Goal: Check status: Check status

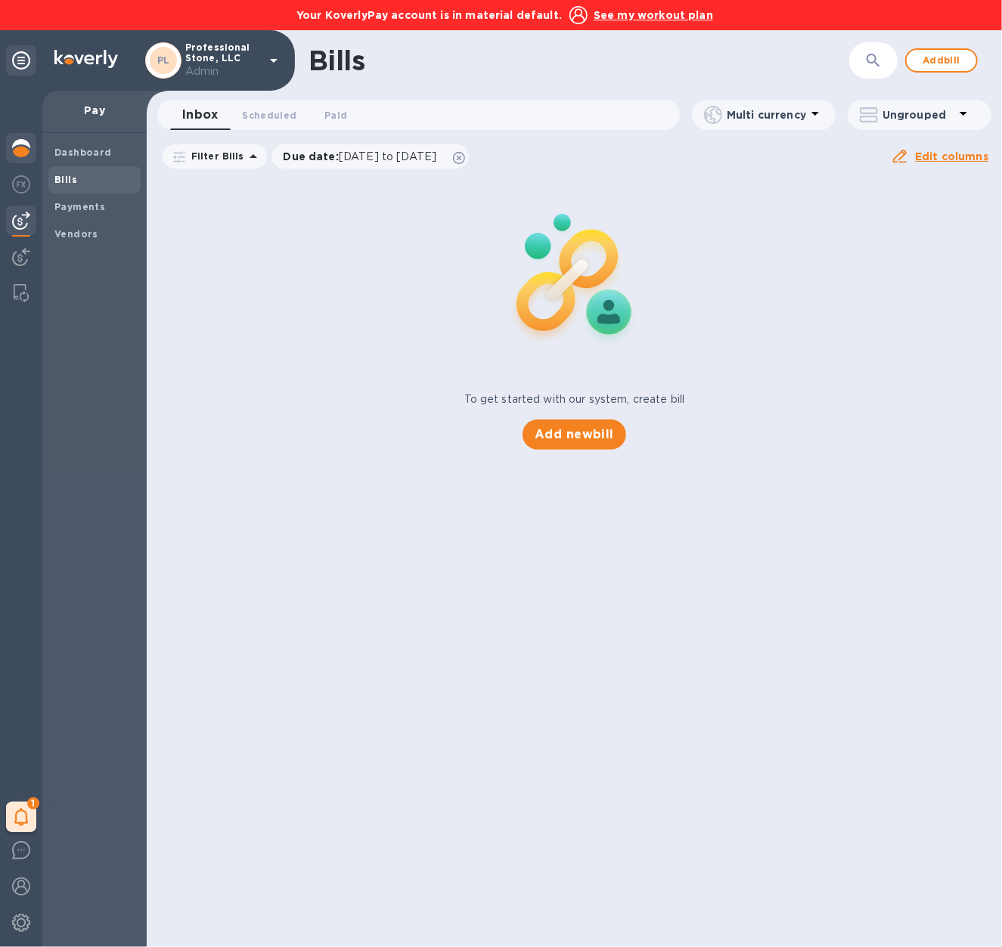
click at [16, 146] on img at bounding box center [21, 148] width 18 height 18
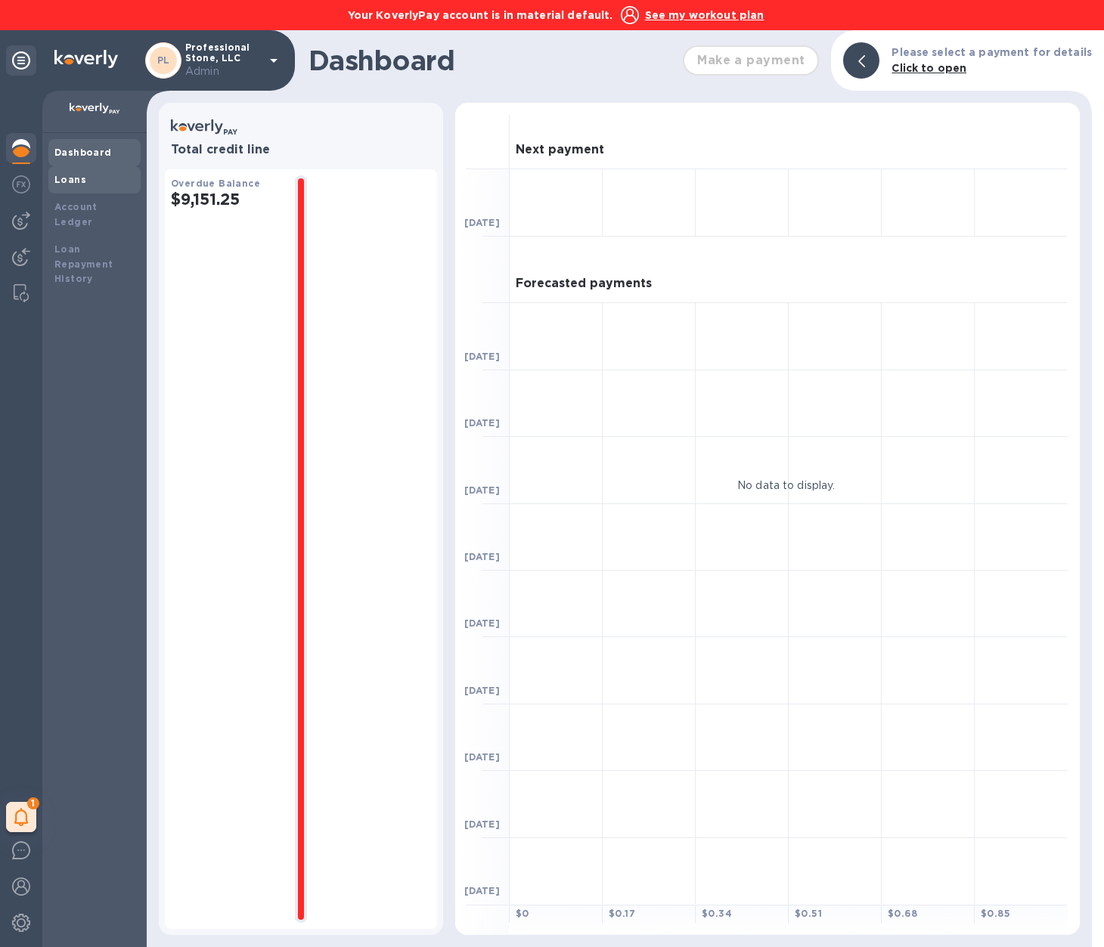
click at [65, 183] on b "Loans" at bounding box center [70, 179] width 32 height 11
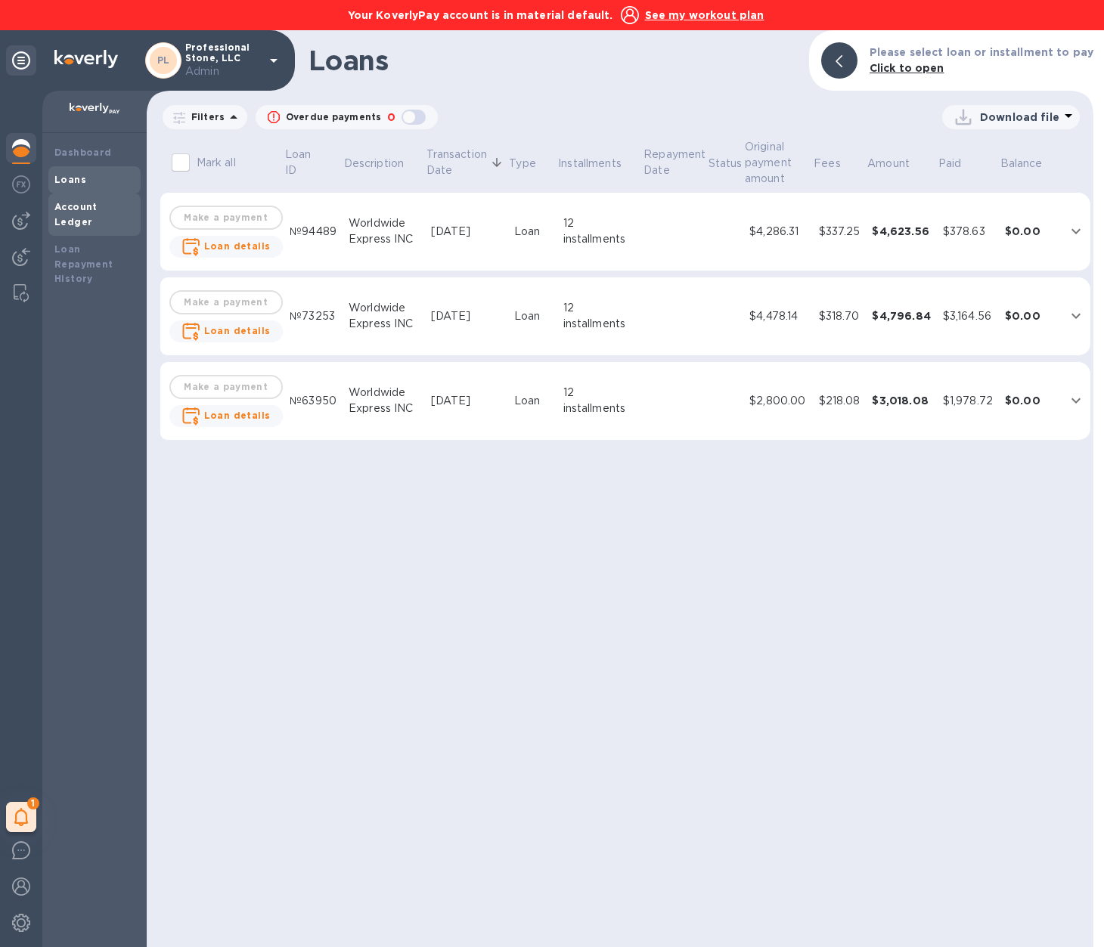
click at [81, 203] on b "Account Ledger" at bounding box center [75, 214] width 43 height 26
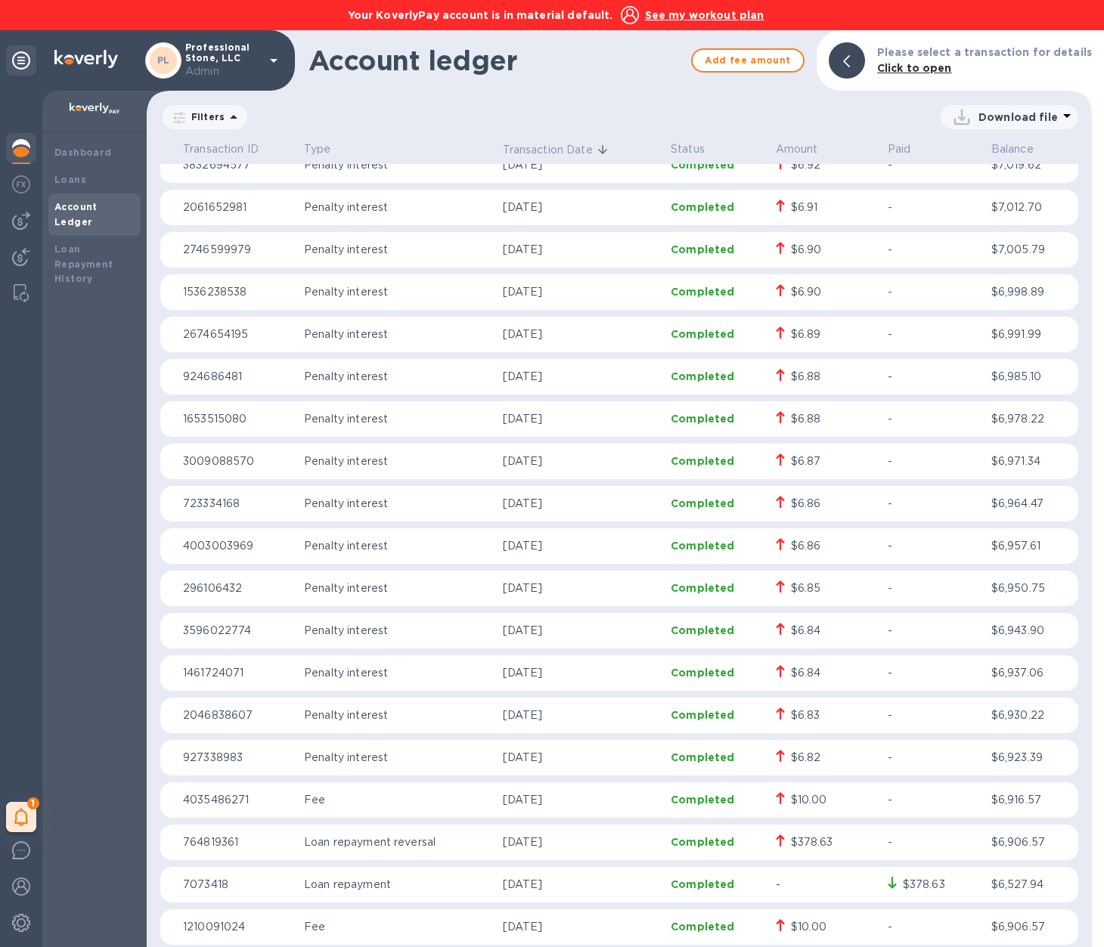
scroll to position [11400, 0]
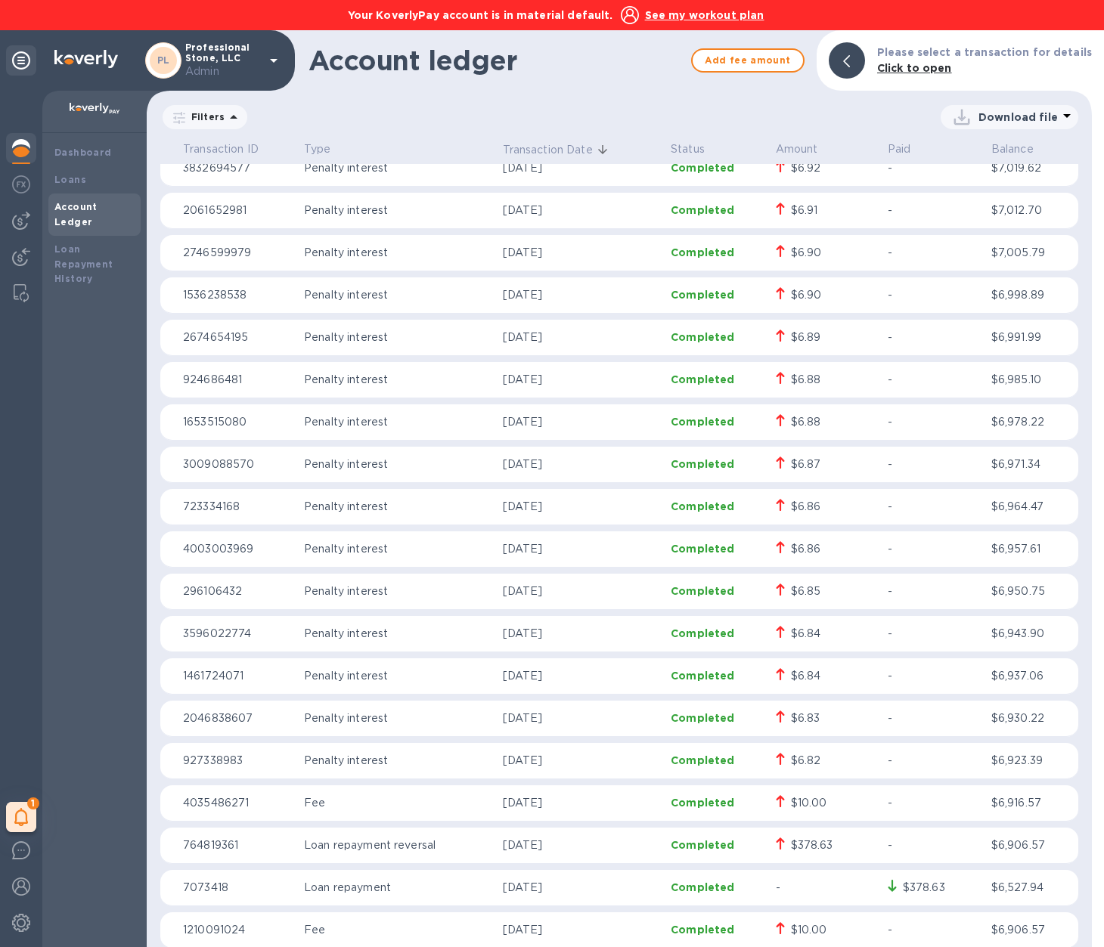
click at [1001, 844] on p "$6,906.57" at bounding box center [1031, 845] width 81 height 16
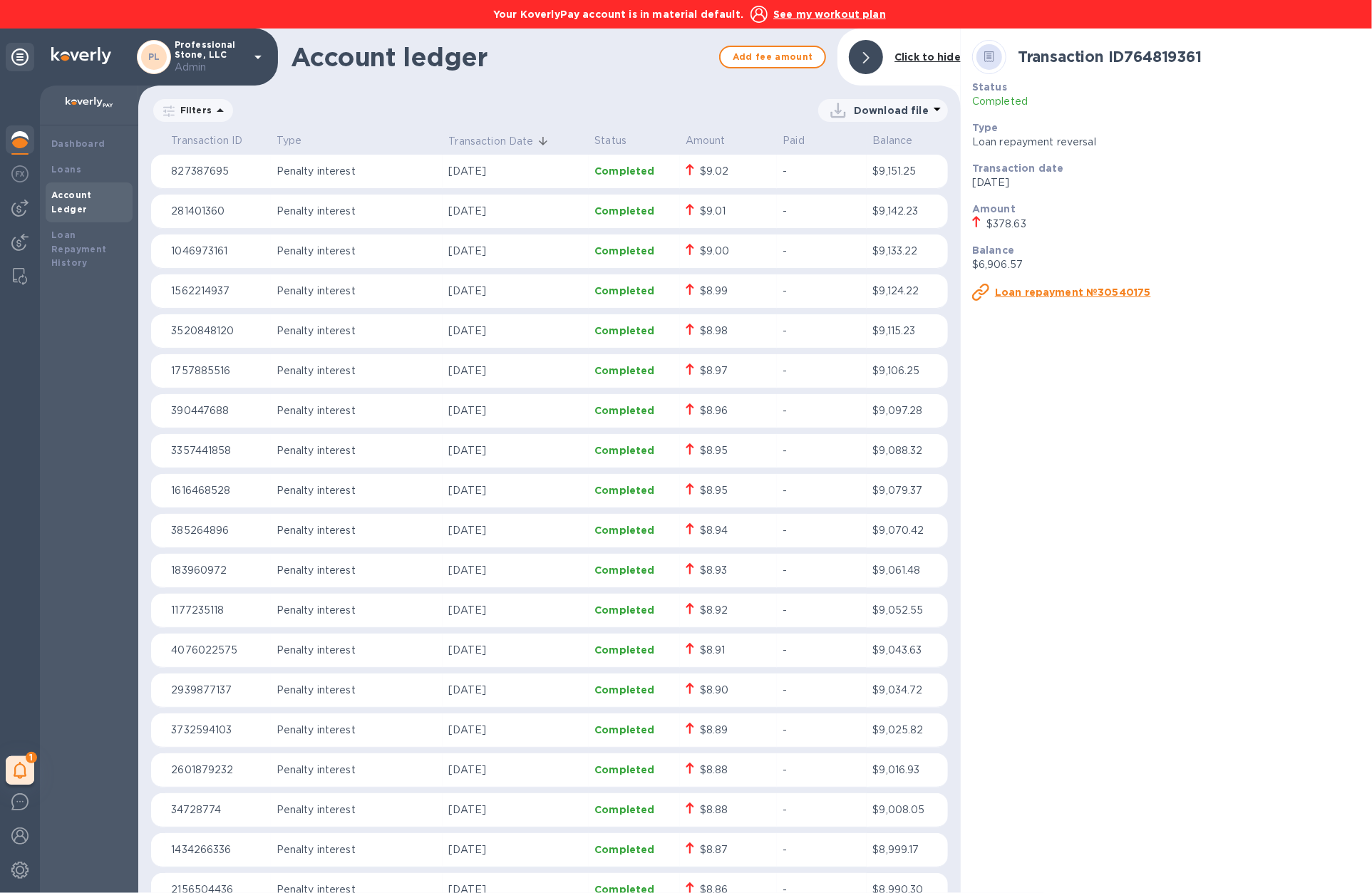
click at [865, 45] on div at bounding box center [866, 57] width 34 height 34
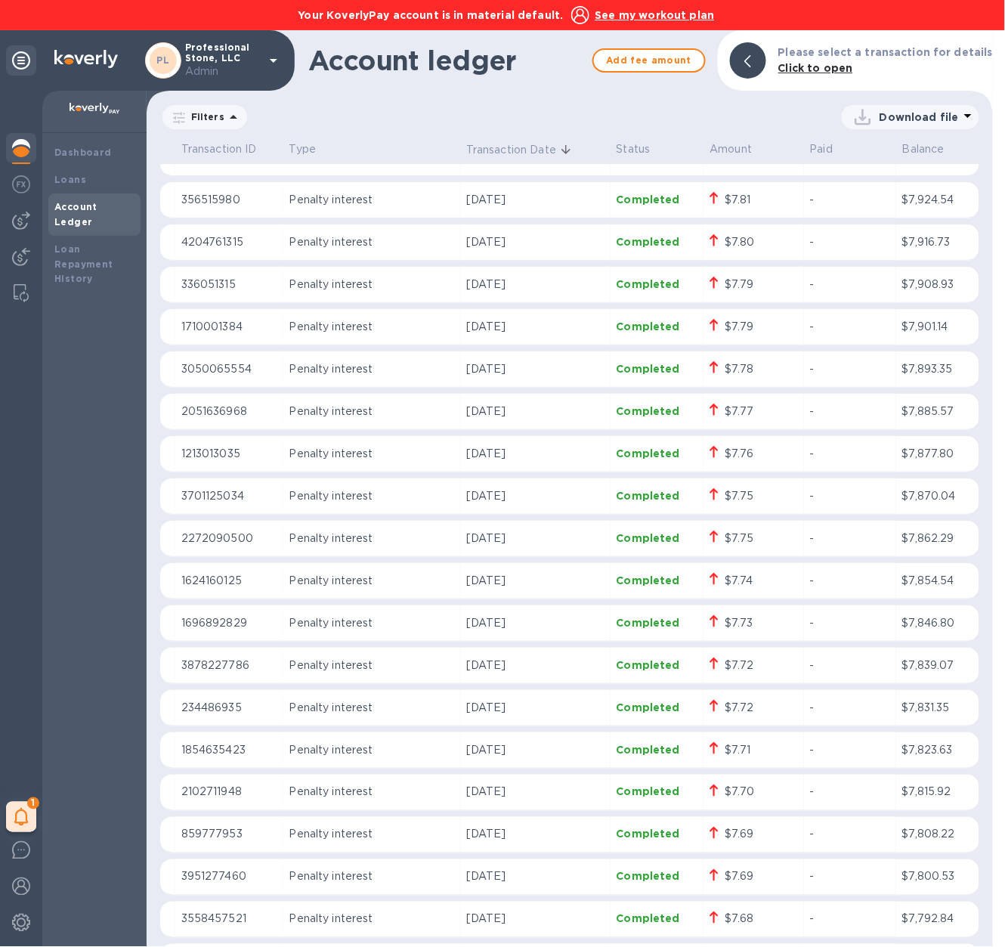
scroll to position [5745, 0]
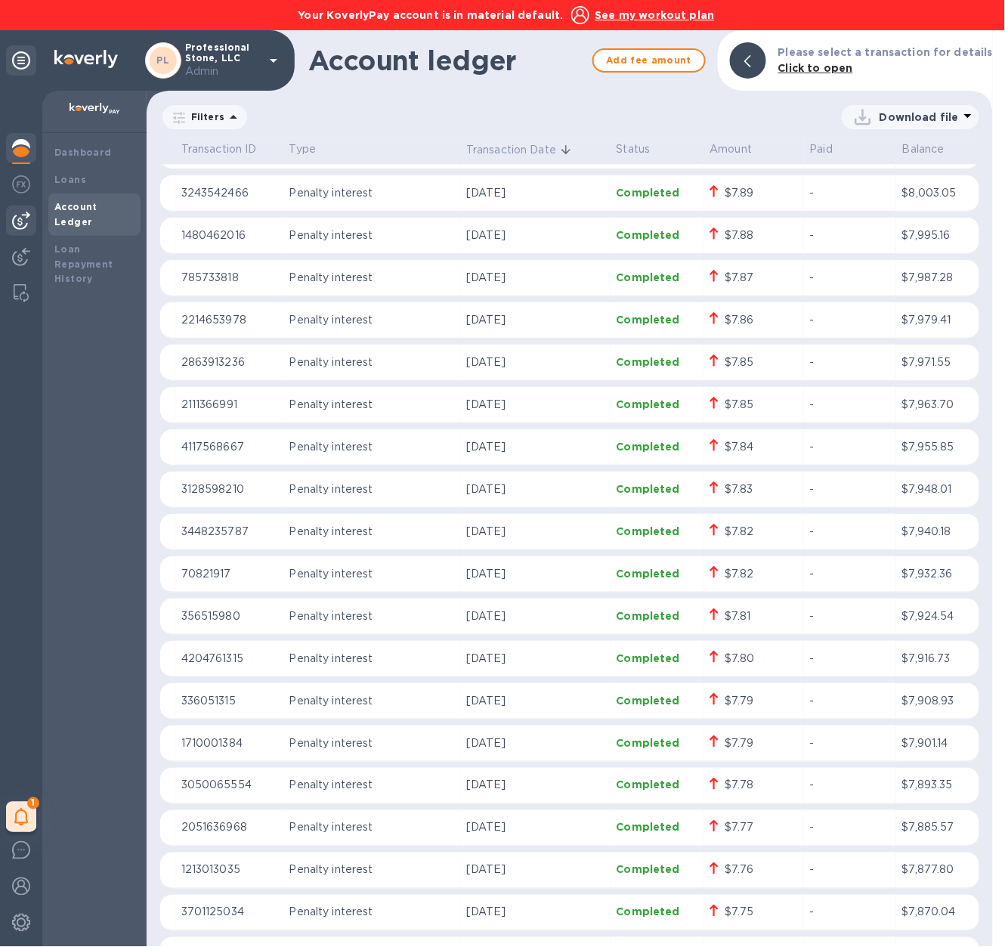
click at [26, 221] on img at bounding box center [21, 221] width 18 height 18
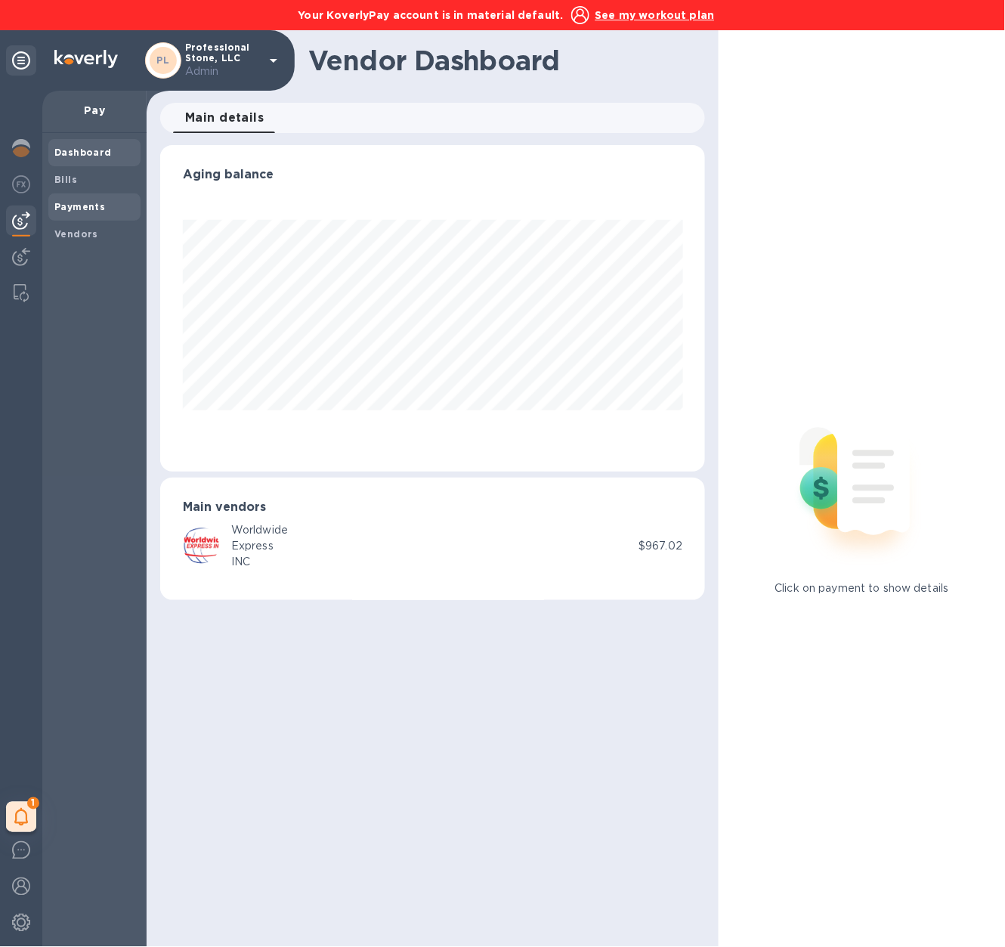
click at [55, 206] on b "Payments" at bounding box center [79, 206] width 51 height 11
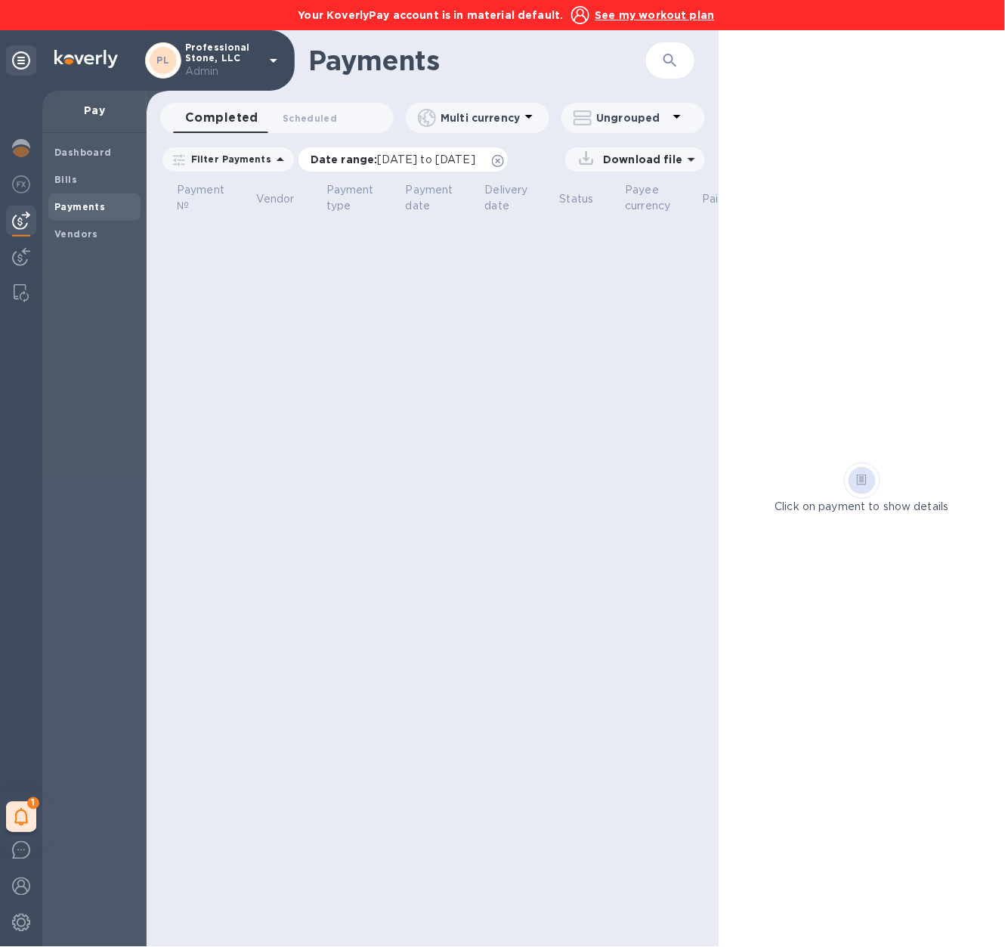
click at [504, 161] on icon at bounding box center [498, 161] width 12 height 12
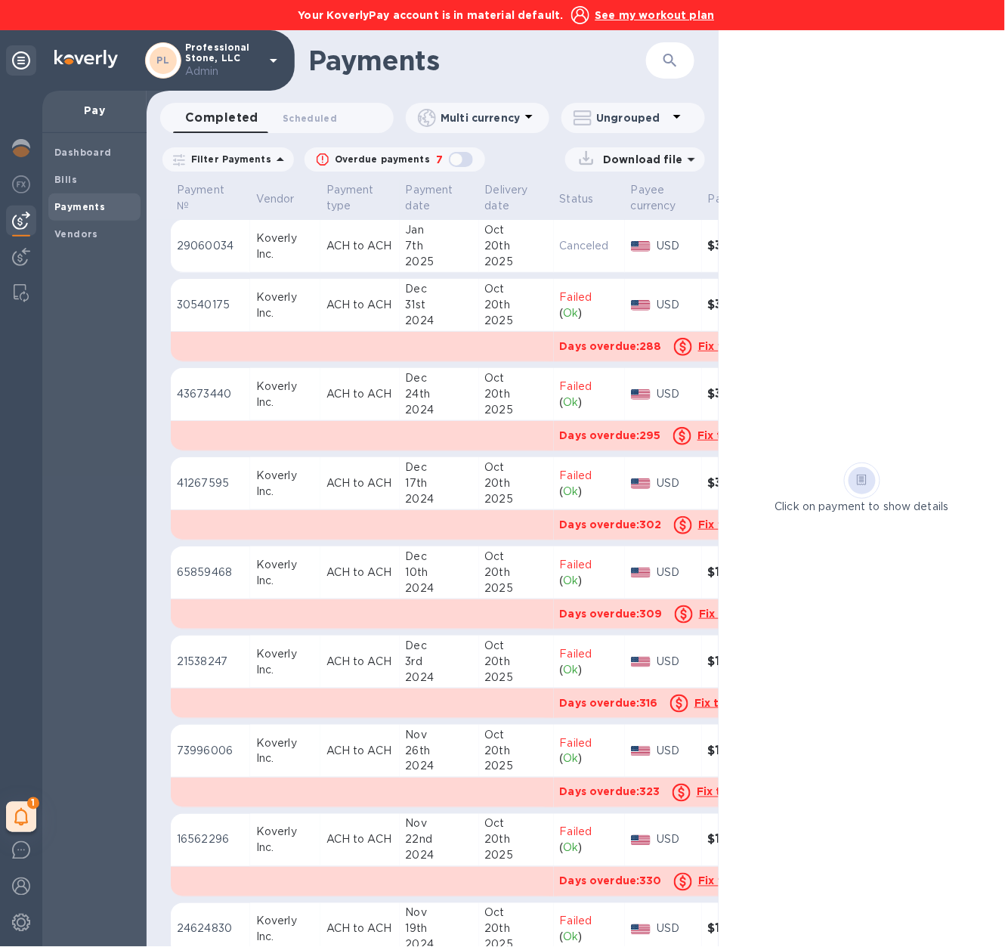
scroll to position [1, 89]
